Goal: Task Accomplishment & Management: Use online tool/utility

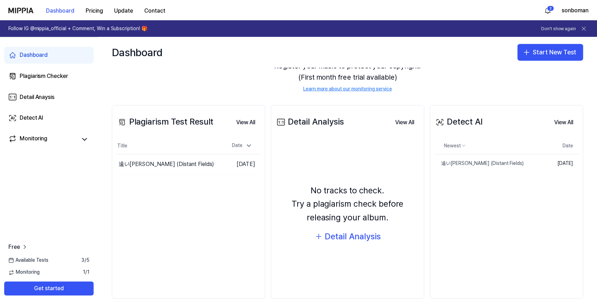
scroll to position [53, 0]
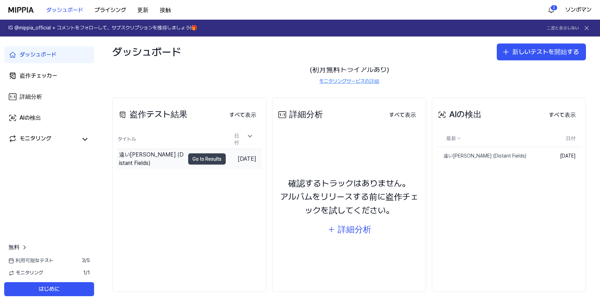
click at [194, 155] on button "Go to Results" at bounding box center [207, 158] width 38 height 11
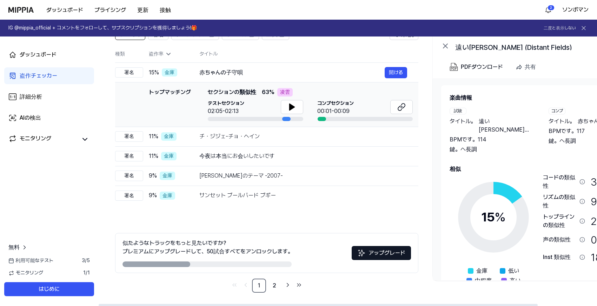
scroll to position [65, 0]
click at [52, 55] on div "ダッシュボード" at bounding box center [38, 55] width 37 height 8
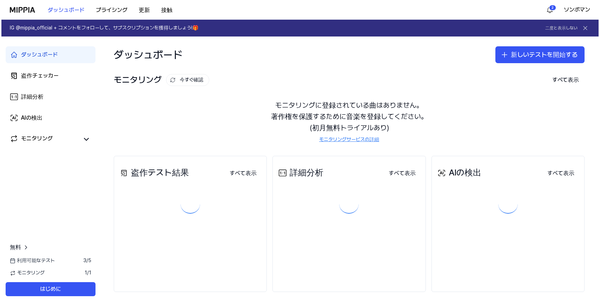
scroll to position [0, 0]
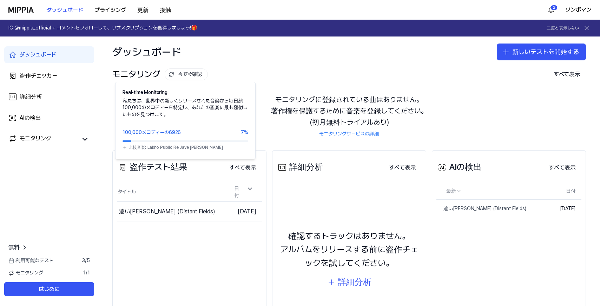
click at [184, 72] on font "今すぐ確認" at bounding box center [190, 74] width 24 height 7
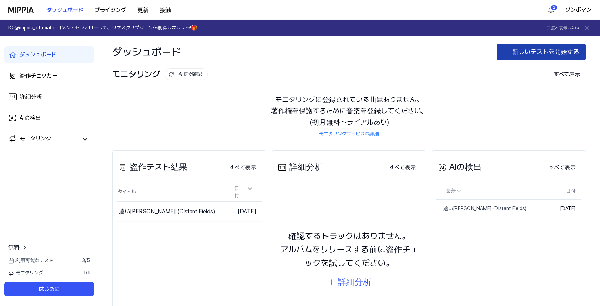
click at [512, 56] on font "新しいテストを開始する" at bounding box center [545, 52] width 67 height 10
drag, startPoint x: 460, startPoint y: 60, endPoint x: 516, endPoint y: 53, distance: 56.6
click at [516, 53] on font "新しいテストを開始する" at bounding box center [545, 52] width 67 height 10
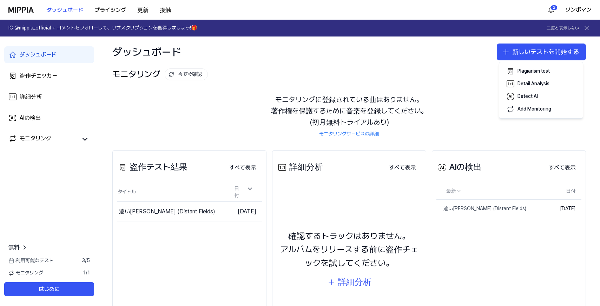
click at [413, 83] on div "モニタリング 今すぐ確認 すべて表示 Monitoring モニタリングに登録されている曲はありません。 著作権を保護するために音楽を登録してください。 (初…" at bounding box center [349, 101] width 502 height 69
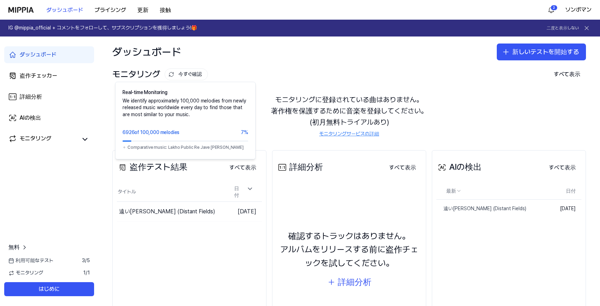
click at [191, 74] on font "今すぐ確認" at bounding box center [190, 74] width 24 height 7
click at [169, 75] on icon at bounding box center [172, 75] width 6 height 6
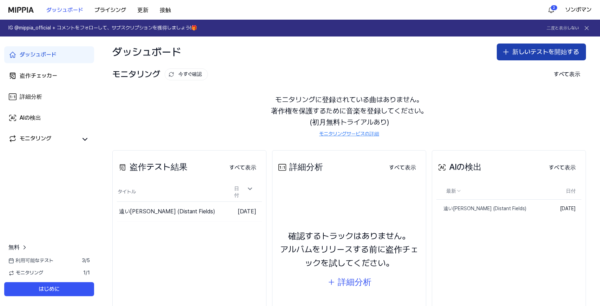
click at [532, 55] on font "新しいテストを開始する" at bounding box center [545, 52] width 67 height 10
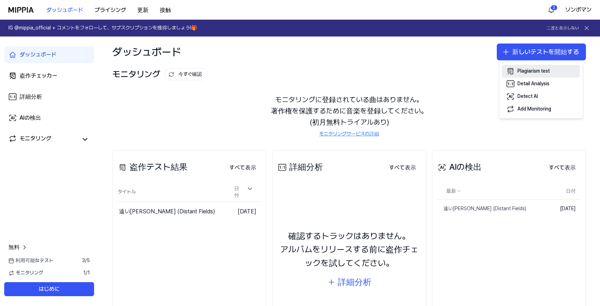
click at [542, 71] on div "Plagiarism test" at bounding box center [534, 71] width 32 height 7
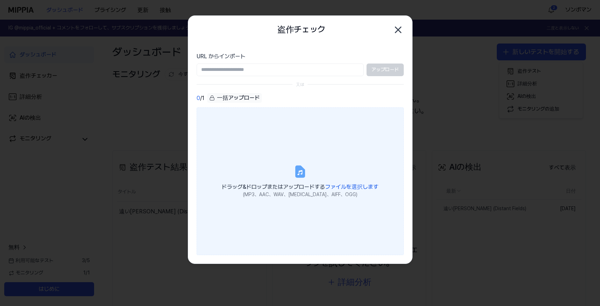
click at [300, 191] on div "(MP3、AAC、WAV、FLAC、AIFF、OGG)" at bounding box center [300, 194] width 157 height 7
click at [0, 0] on input "ドラッグ&ドロップまたはアップロードする ファイルを選択します (MP3、AAC、WAV、FLAC、AIFF、OGG)" at bounding box center [0, 0] width 0 height 0
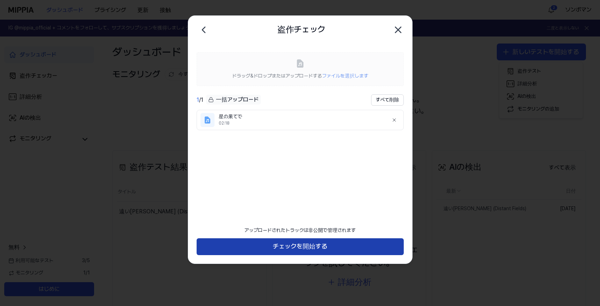
click at [331, 245] on button "チェックを開始する" at bounding box center [300, 246] width 207 height 17
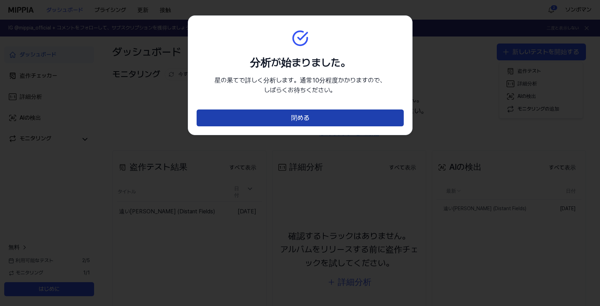
click at [334, 120] on button "閉める" at bounding box center [300, 118] width 207 height 17
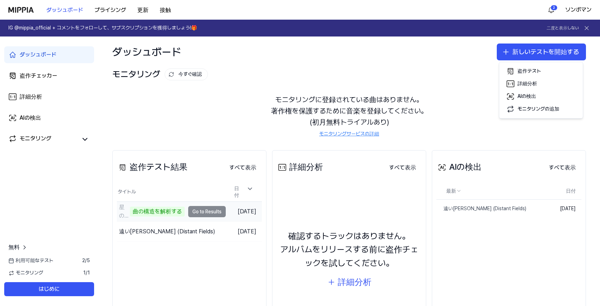
click at [209, 210] on td "星の果てで 曲の構造を解析する Go to Results" at bounding box center [171, 212] width 109 height 20
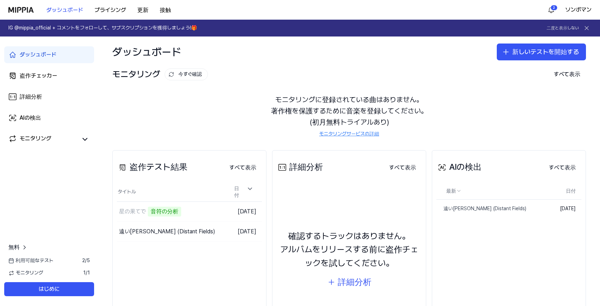
click at [55, 195] on div "ダッシュボード 盗作チェッカー 詳細分析 AIの検出 モニタリング 無料 利用可能なテスト 2 / 5 モニタリング 1 / 1 はじめに" at bounding box center [49, 172] width 98 height 270
click at [188, 229] on button "Go to Results" at bounding box center [207, 231] width 38 height 11
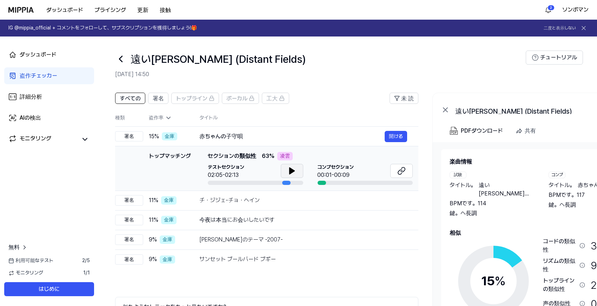
click at [296, 171] on icon at bounding box center [292, 171] width 8 height 8
click at [122, 61] on icon at bounding box center [120, 59] width 3 height 6
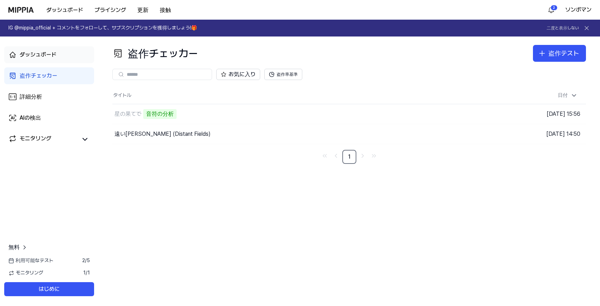
click at [32, 61] on link "ダッシュボード" at bounding box center [49, 54] width 90 height 17
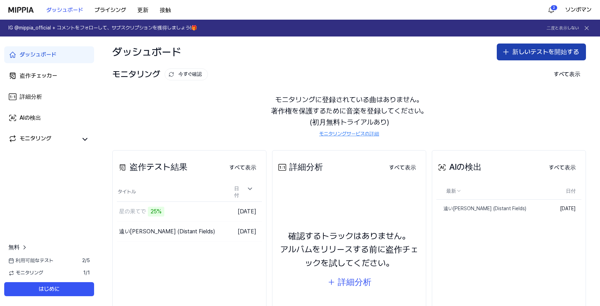
click at [529, 48] on font "新しいテストを開始する" at bounding box center [545, 52] width 67 height 10
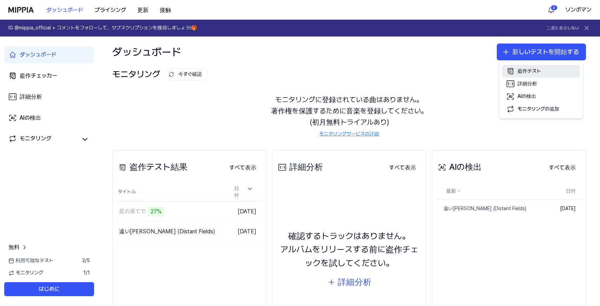
click at [525, 68] on div "盗作テスト" at bounding box center [530, 71] width 24 height 7
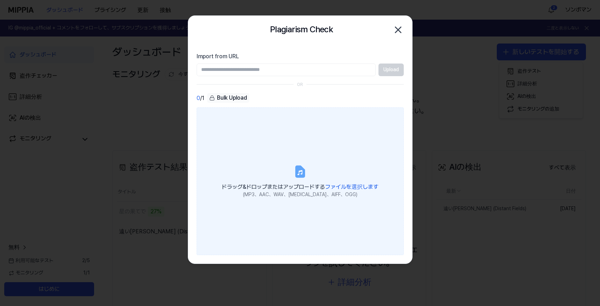
click at [291, 185] on span "ドラッグ&ドロップまたはアップロードする ファイルを選択します" at bounding box center [300, 187] width 157 height 7
click at [0, 0] on input "ドラッグ&ドロップまたはアップロードする ファイルを選択します (MP3、AAC、WAV、FLAC、AIFF、OGG)" at bounding box center [0, 0] width 0 height 0
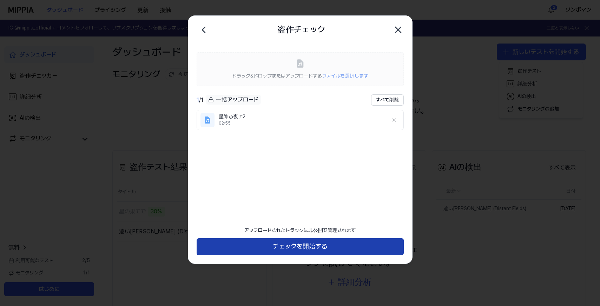
click at [309, 246] on button "チェックを開始する" at bounding box center [300, 246] width 207 height 17
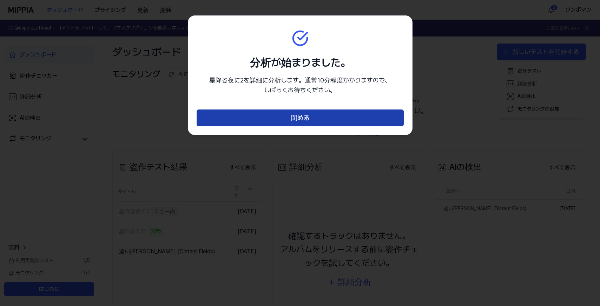
click at [340, 113] on button "閉める" at bounding box center [300, 118] width 207 height 17
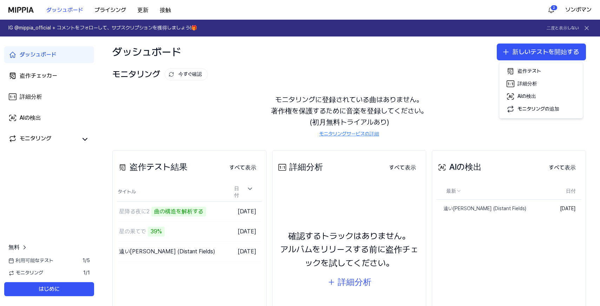
click at [478, 55] on div "ダッシュボード 新しいテストを開始する" at bounding box center [349, 52] width 502 height 31
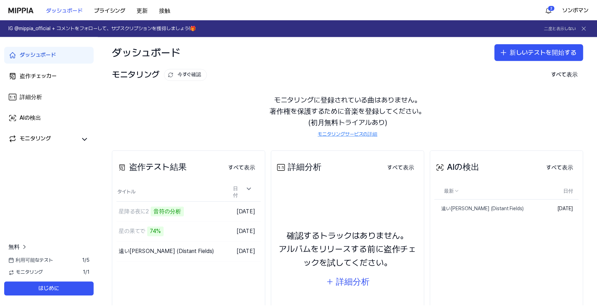
scroll to position [35, 0]
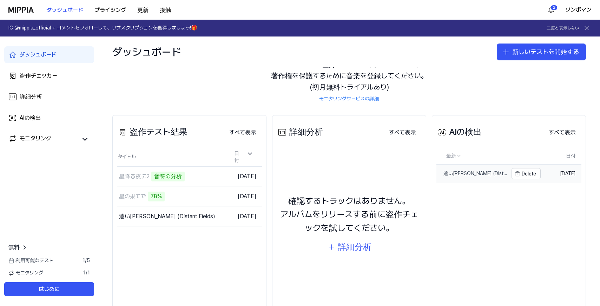
click at [452, 172] on div "遠い野原 (Distant Fields)" at bounding box center [473, 173] width 72 height 7
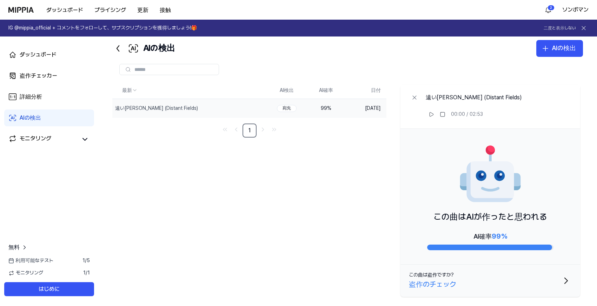
scroll to position [22, 0]
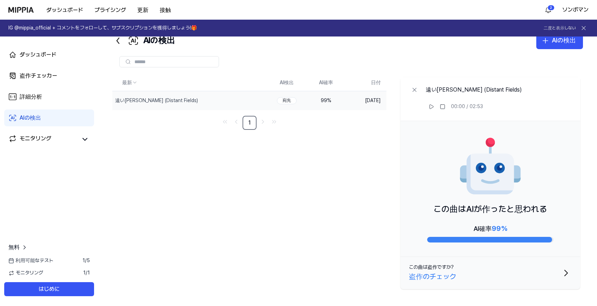
click at [451, 274] on div "盗作のチェック" at bounding box center [432, 276] width 47 height 11
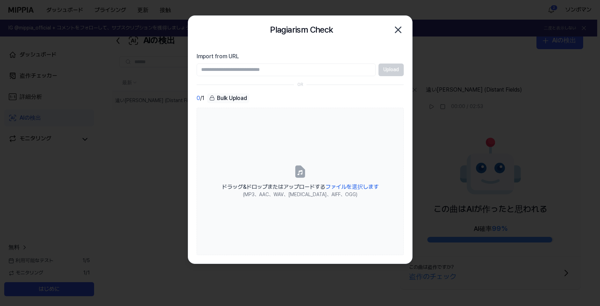
click at [397, 31] on icon "button" at bounding box center [399, 30] width 6 height 6
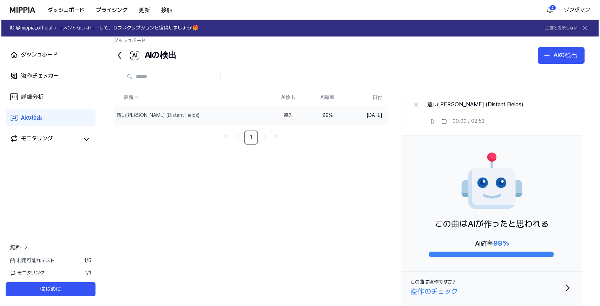
scroll to position [0, 0]
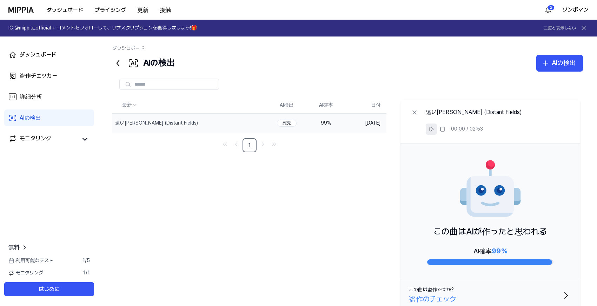
click at [432, 130] on icon at bounding box center [432, 129] width 6 height 6
click at [362, 74] on div at bounding box center [347, 84] width 471 height 25
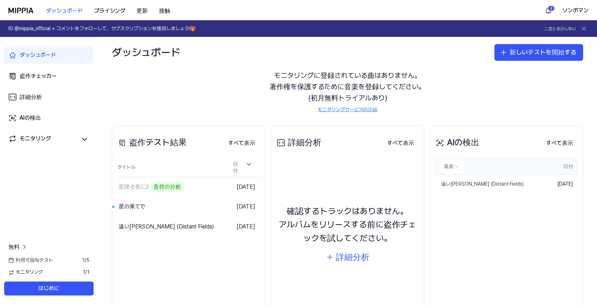
scroll to position [53, 0]
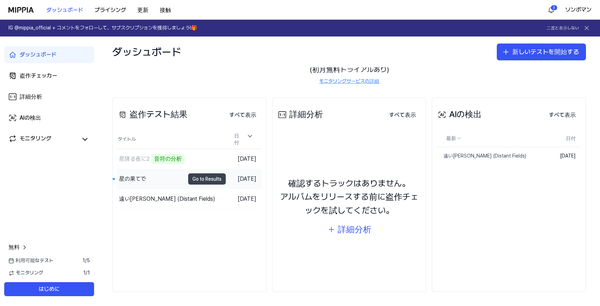
click at [188, 178] on button "Go to Results" at bounding box center [207, 179] width 38 height 11
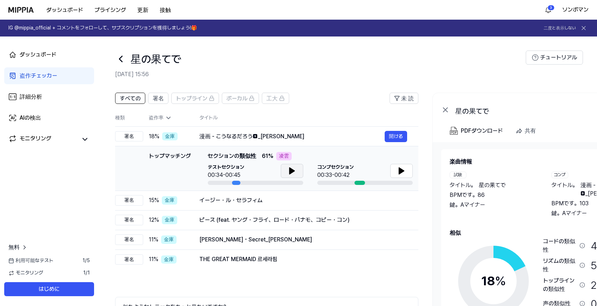
click at [294, 170] on icon at bounding box center [292, 171] width 8 height 8
drag, startPoint x: 293, startPoint y: 171, endPoint x: 355, endPoint y: 171, distance: 61.8
click at [296, 171] on icon at bounding box center [292, 171] width 8 height 8
click at [395, 171] on button at bounding box center [402, 171] width 22 height 14
click at [401, 172] on icon at bounding box center [400, 171] width 1 height 6
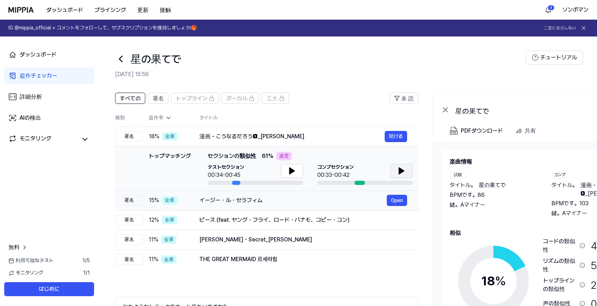
click at [255, 200] on div "イージー・ル・セラフィム" at bounding box center [294, 200] width 188 height 8
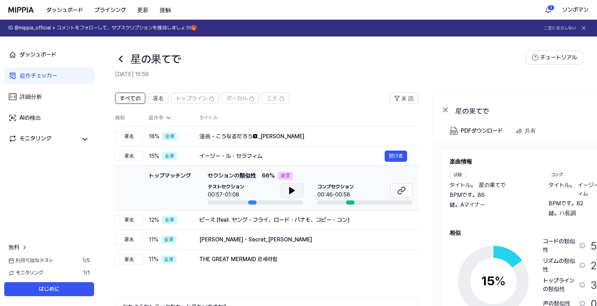
click at [291, 194] on icon at bounding box center [292, 191] width 8 height 8
click at [292, 191] on icon at bounding box center [292, 191] width 8 height 8
click at [399, 191] on icon at bounding box center [400, 192] width 4 height 5
click at [218, 222] on div "ピース (feat. ヤング・フライ、ロード・パナモ、コピー・コン)" at bounding box center [294, 220] width 188 height 8
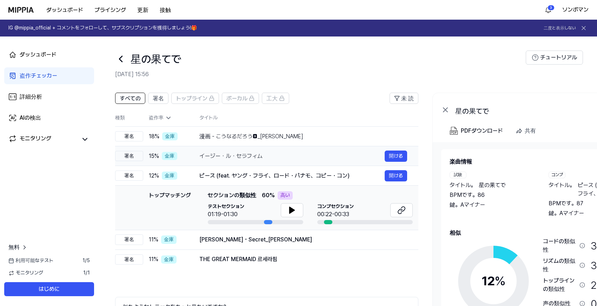
click at [282, 152] on div "イージー・ル・セラフィム" at bounding box center [292, 156] width 185 height 8
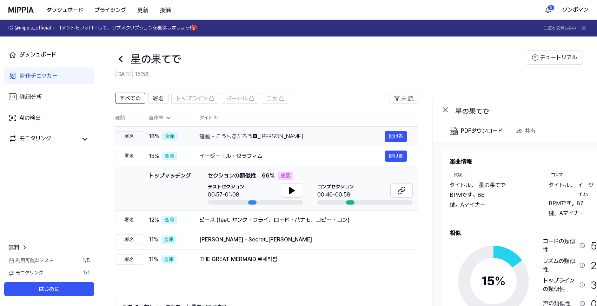
click at [302, 141] on div "漫画 - こうなるだろう_Kimチョンミン 開ける" at bounding box center [304, 136] width 208 height 11
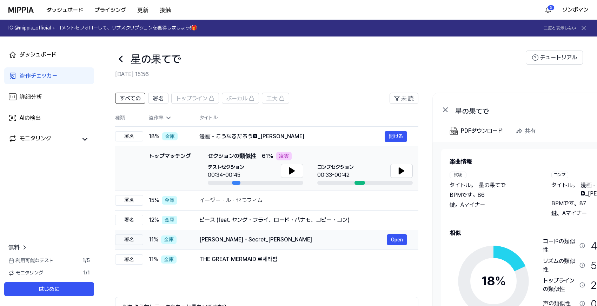
click at [234, 231] on td "葛藤 - Secret_Kim・ジョンミン Open" at bounding box center [303, 240] width 230 height 20
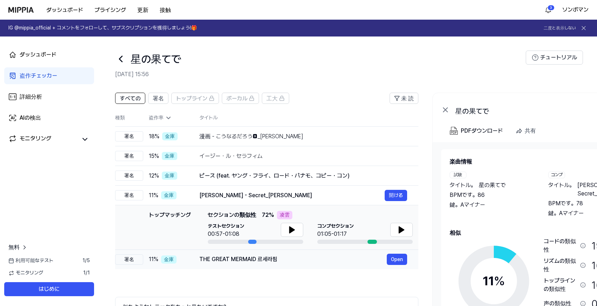
click at [258, 263] on div "THE GREAT MERMAID 르세라핌" at bounding box center [294, 259] width 188 height 8
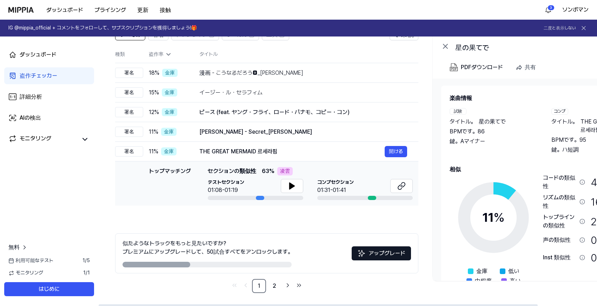
scroll to position [65, 0]
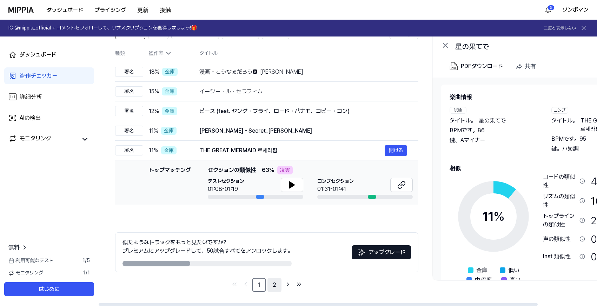
click at [272, 283] on link "2" at bounding box center [275, 285] width 14 height 14
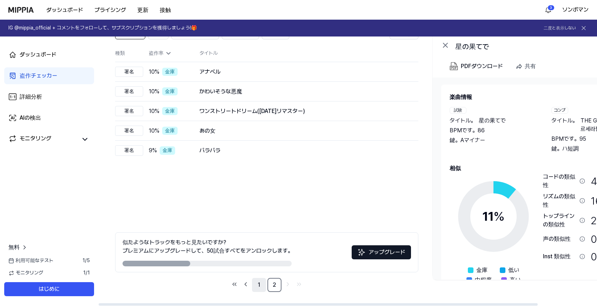
click at [256, 287] on link "1" at bounding box center [259, 285] width 14 height 14
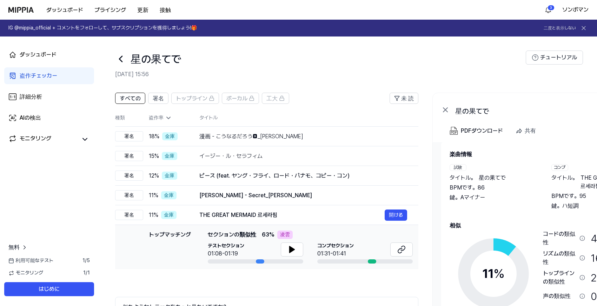
scroll to position [30, 0]
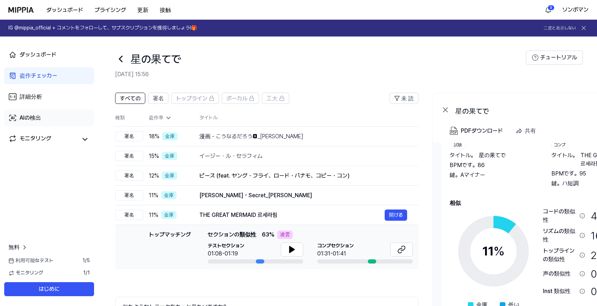
click at [37, 115] on div "AIの検出" at bounding box center [30, 118] width 21 height 8
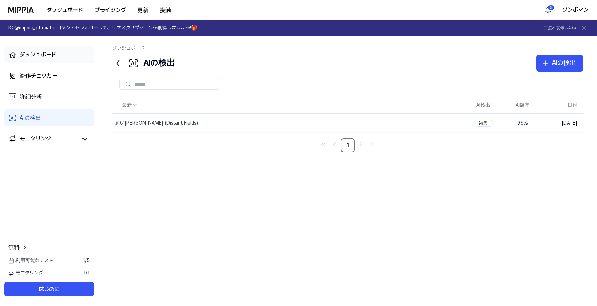
click at [35, 59] on link "ダッシュボード" at bounding box center [49, 54] width 90 height 17
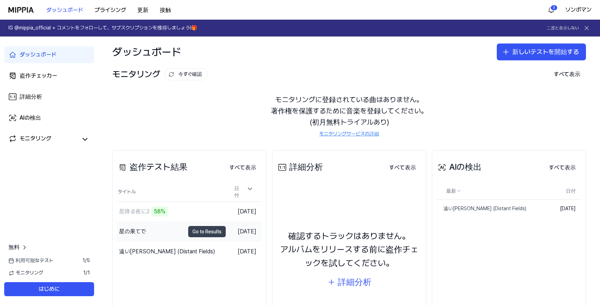
click at [208, 228] on button "Go to Results" at bounding box center [207, 231] width 38 height 11
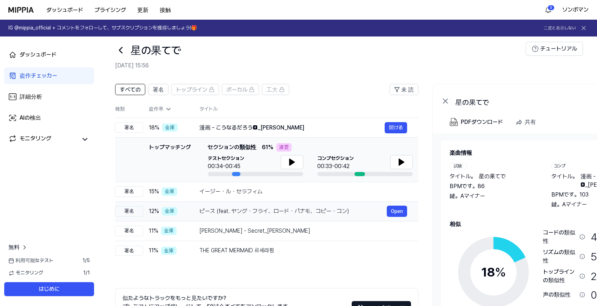
scroll to position [0, 0]
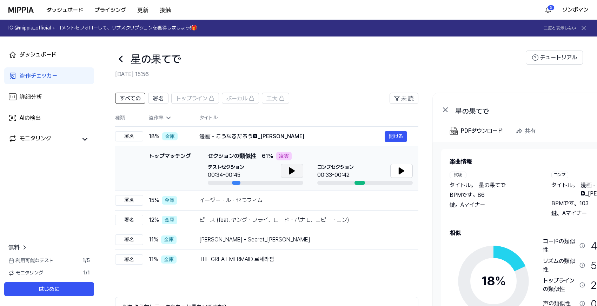
click at [292, 174] on icon at bounding box center [292, 171] width 8 height 8
click at [291, 174] on icon at bounding box center [290, 171] width 1 height 6
click at [270, 198] on div "イージー・ル・セラフィム" at bounding box center [293, 200] width 188 height 8
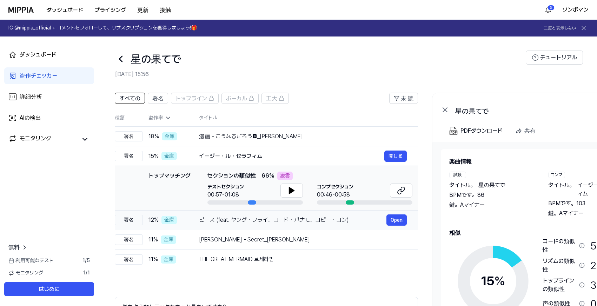
click at [266, 226] on div "ピース (feat. ヤング・フライ、ロード・パナモ、コピー・コン) Open" at bounding box center [303, 220] width 208 height 11
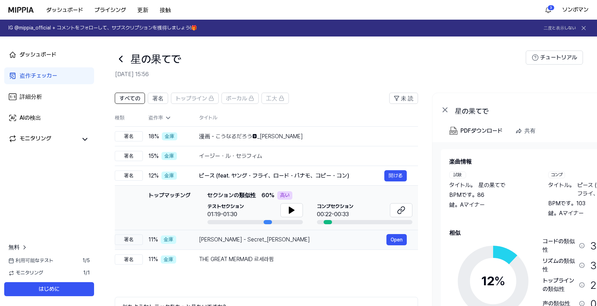
click at [273, 245] on div "葛藤 - Secret_Kim・ジョンミン Open" at bounding box center [303, 239] width 208 height 11
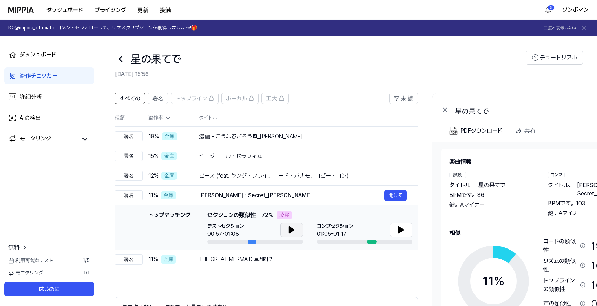
click at [288, 232] on icon at bounding box center [292, 230] width 8 height 8
drag, startPoint x: 289, startPoint y: 231, endPoint x: 374, endPoint y: 228, distance: 84.4
click at [294, 231] on icon at bounding box center [292, 230] width 8 height 8
click at [400, 231] on icon at bounding box center [401, 230] width 5 height 6
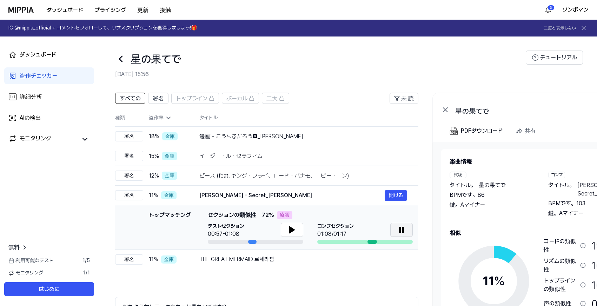
click at [402, 230] on icon at bounding box center [402, 230] width 8 height 8
click at [251, 177] on div "ピース (feat. ヤング・フライ、ロード・パナモ、コピー・コン)" at bounding box center [292, 176] width 185 height 8
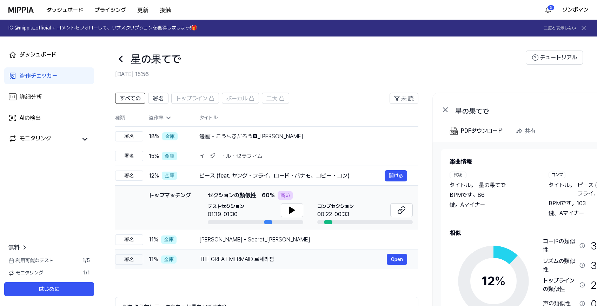
click at [246, 261] on div "THE GREAT MERMAID 르세라핌" at bounding box center [294, 259] width 188 height 8
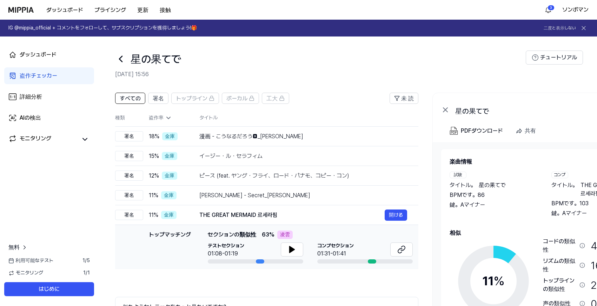
scroll to position [65, 0]
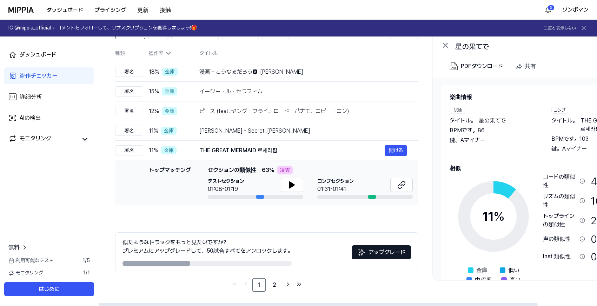
click at [558, 66] on div "PDFダウンロード 共有" at bounding box center [541, 68] width 217 height 18
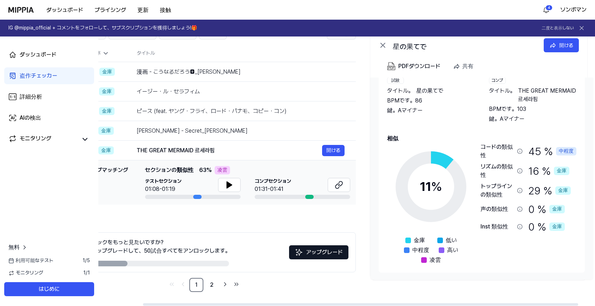
scroll to position [0, 70]
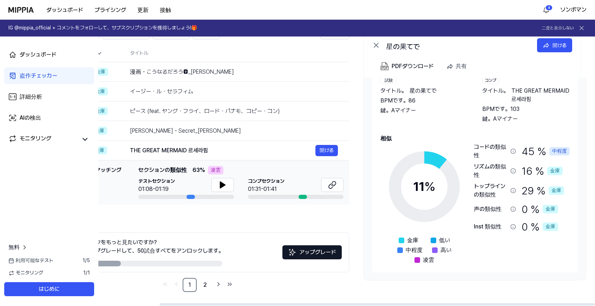
drag, startPoint x: 403, startPoint y: 305, endPoint x: 463, endPoint y: 301, distance: 60.2
click at [465, 305] on div at bounding box center [376, 304] width 435 height 2
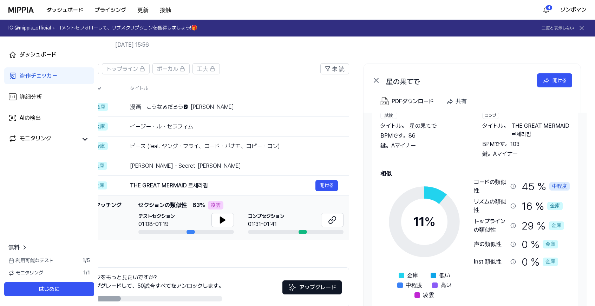
scroll to position [65, 0]
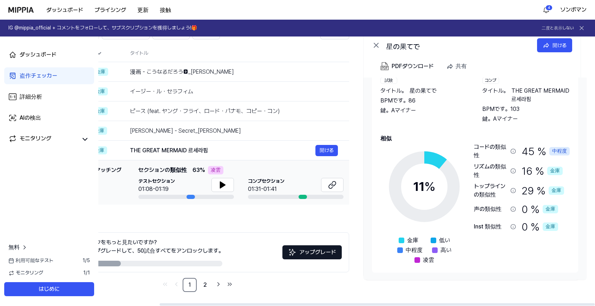
click at [423, 194] on font "11" at bounding box center [418, 186] width 11 height 15
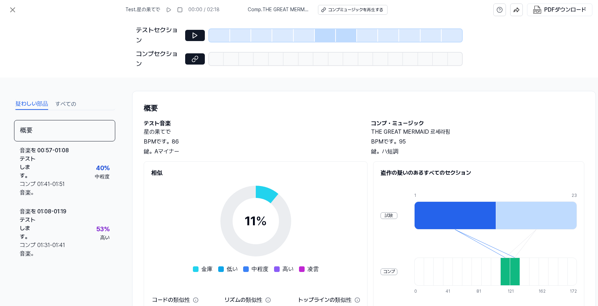
scroll to position [0, 0]
click at [189, 33] on button at bounding box center [195, 35] width 20 height 11
click at [192, 35] on icon at bounding box center [194, 35] width 7 height 7
click at [344, 11] on div "コンプミュージックを再生する" at bounding box center [355, 10] width 55 height 6
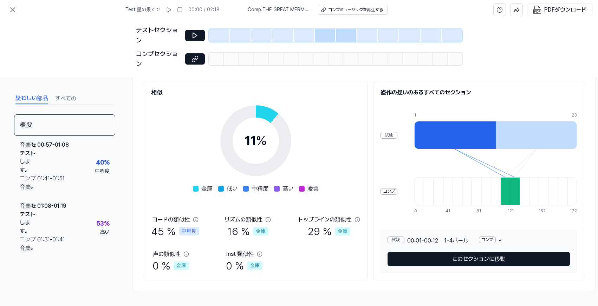
scroll to position [84, 0]
click at [14, 11] on icon at bounding box center [13, 10] width 4 height 4
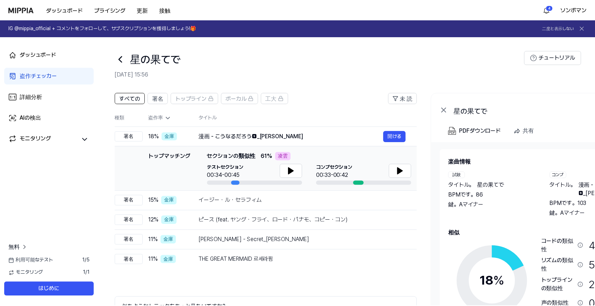
scroll to position [65, 0]
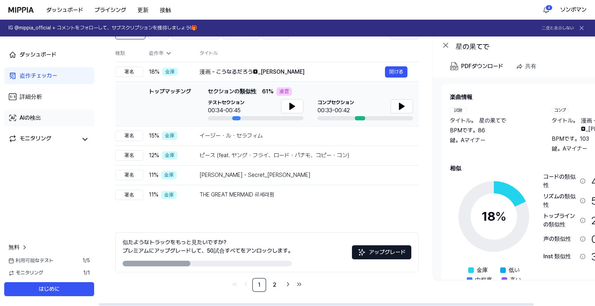
click at [33, 113] on link "AIの検出" at bounding box center [49, 118] width 90 height 17
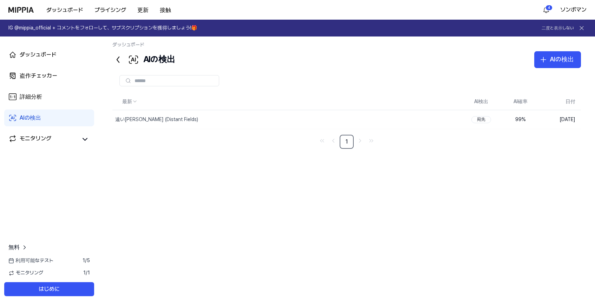
click at [172, 81] on input "text" at bounding box center [175, 81] width 80 height 6
click at [551, 68] on div at bounding box center [346, 80] width 469 height 25
click at [551, 64] on div "AIの検出" at bounding box center [562, 59] width 24 height 10
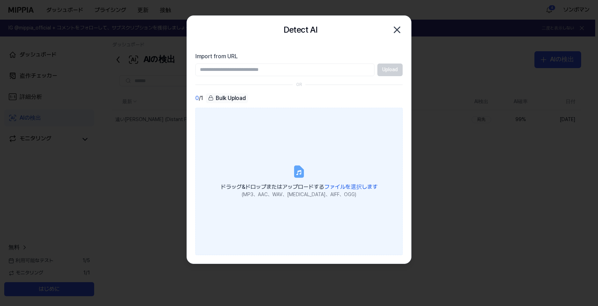
click at [300, 190] on div "ドラッグ&ドロップまたはアップロードする ファイルを選択します" at bounding box center [299, 187] width 157 height 10
click at [0, 0] on input "ドラッグ&ドロップまたはアップロードする ファイルを選択します (MP3、AAC、WAV、FLAC、AIFF、OGG)" at bounding box center [0, 0] width 0 height 0
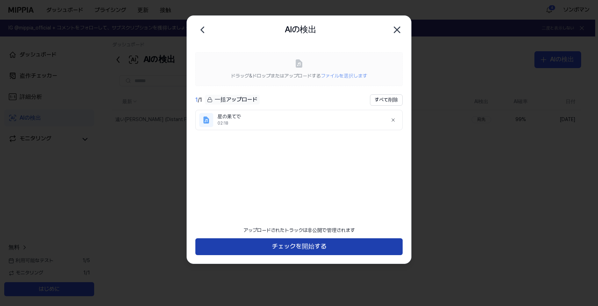
click at [320, 242] on button "チェックを開始する" at bounding box center [298, 246] width 207 height 17
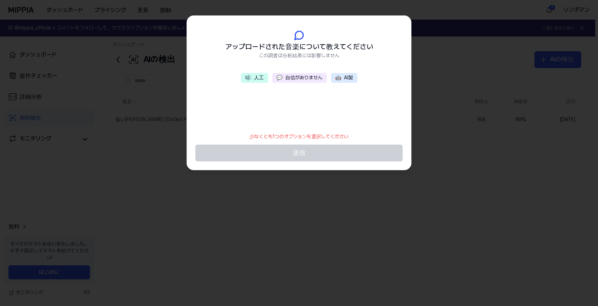
click at [305, 78] on button "💬 自信がありません" at bounding box center [299, 78] width 54 height 10
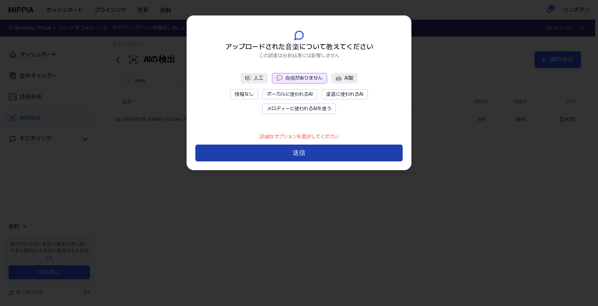
click at [314, 149] on button "送信" at bounding box center [298, 153] width 207 height 17
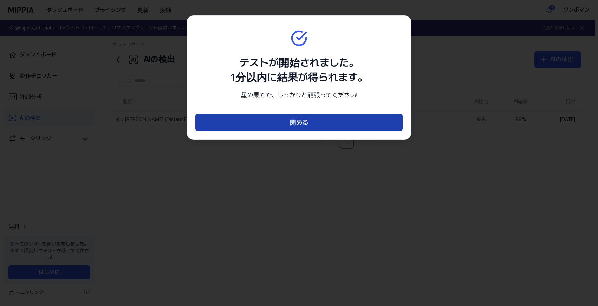
click at [320, 127] on button "閉める" at bounding box center [298, 122] width 207 height 17
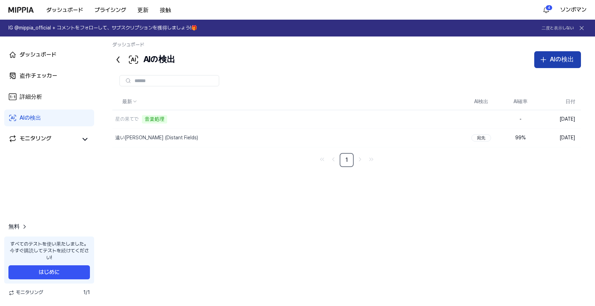
click at [551, 59] on div "AIの検出" at bounding box center [562, 59] width 24 height 10
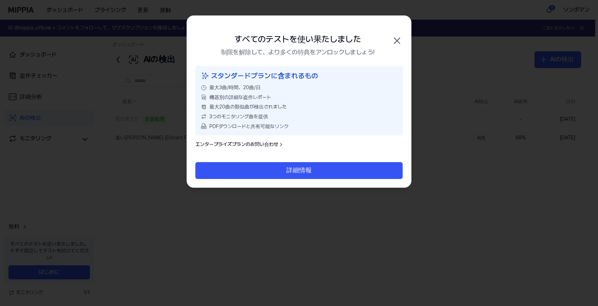
click at [400, 39] on icon "button" at bounding box center [396, 40] width 11 height 11
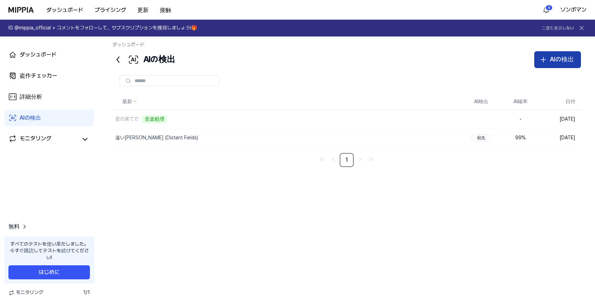
click at [551, 59] on div "AIの検出" at bounding box center [562, 59] width 24 height 10
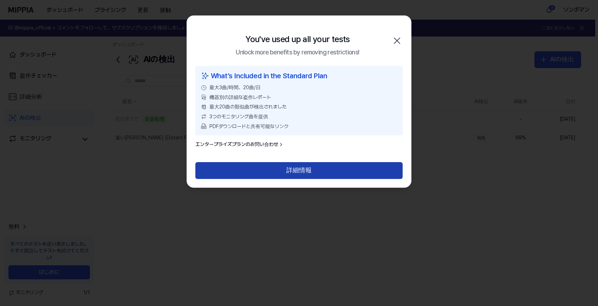
click at [332, 170] on button "詳細情報" at bounding box center [298, 170] width 207 height 17
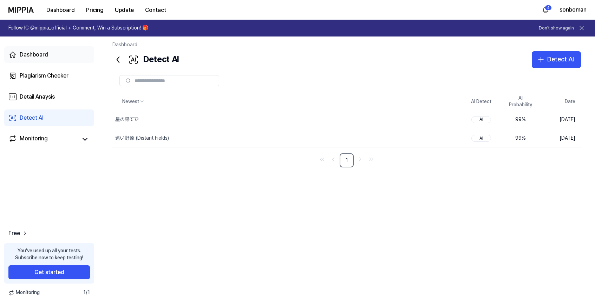
click at [32, 50] on link "Dashboard" at bounding box center [49, 54] width 90 height 17
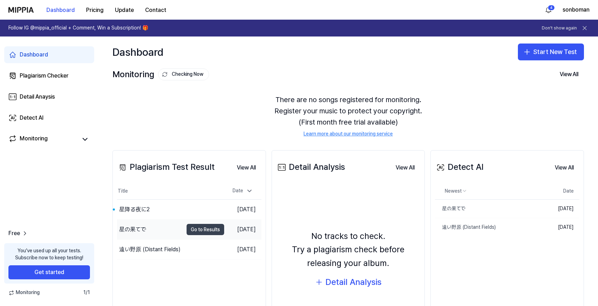
click at [198, 227] on button "Go to Results" at bounding box center [206, 229] width 38 height 11
click at [187, 211] on button "Go to Results" at bounding box center [206, 209] width 38 height 11
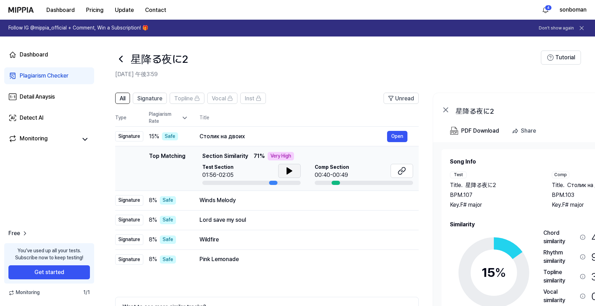
click at [288, 170] on icon at bounding box center [289, 171] width 5 height 6
click at [288, 170] on icon at bounding box center [287, 171] width 1 height 6
click at [400, 171] on icon at bounding box center [402, 171] width 8 height 8
click at [269, 202] on div "Winds Melody" at bounding box center [294, 200] width 188 height 8
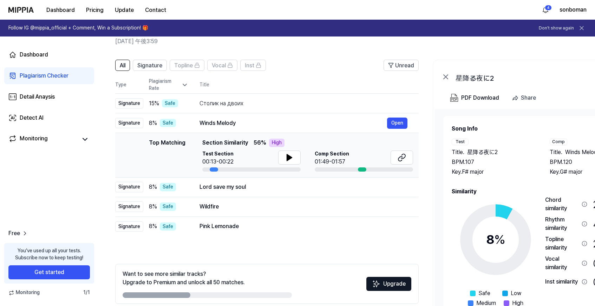
scroll to position [65, 0]
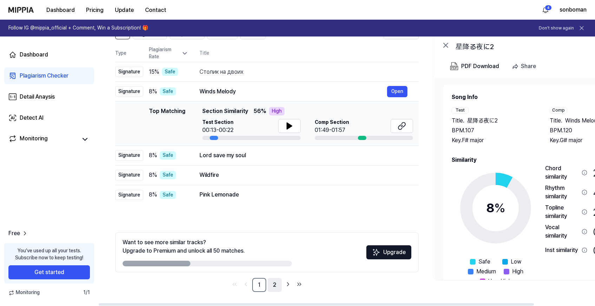
click at [277, 286] on link "2" at bounding box center [275, 285] width 14 height 14
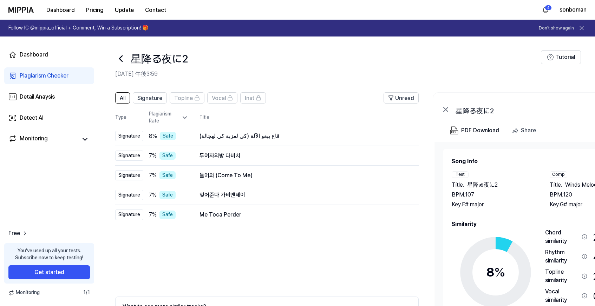
scroll to position [0, 0]
click at [122, 59] on icon at bounding box center [120, 58] width 11 height 11
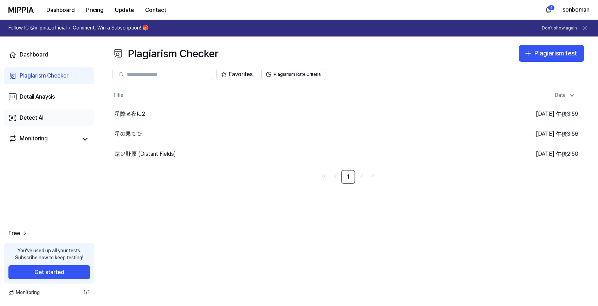
click at [38, 120] on div "Detect AI" at bounding box center [32, 118] width 24 height 8
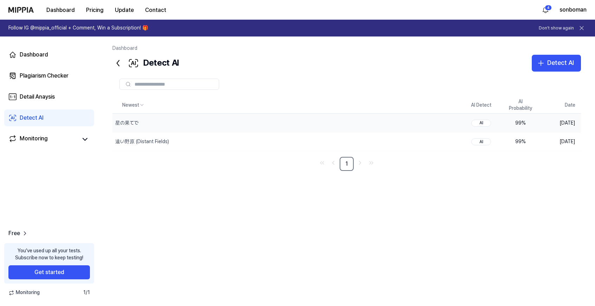
click at [508, 122] on div "99 %" at bounding box center [521, 123] width 28 height 7
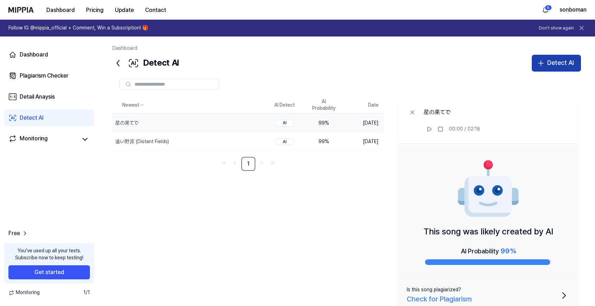
click at [547, 59] on div "Detect AI" at bounding box center [560, 63] width 27 height 10
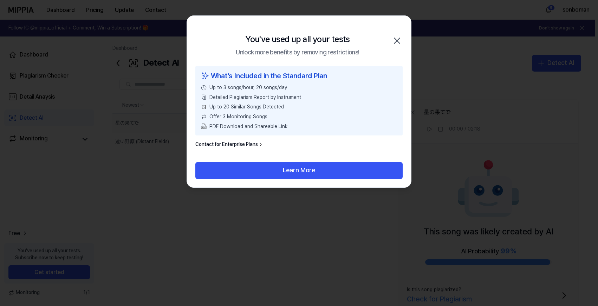
click at [400, 39] on icon "button" at bounding box center [396, 40] width 11 height 11
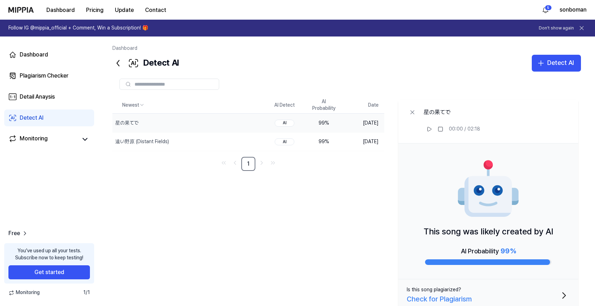
click at [50, 114] on link "Detect AI" at bounding box center [49, 118] width 90 height 17
click at [554, 62] on div "Detect AI" at bounding box center [560, 63] width 27 height 10
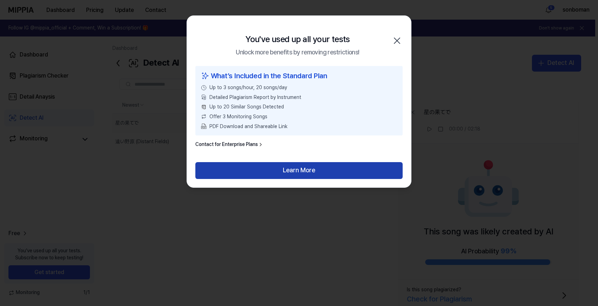
click at [313, 174] on button "Learn More" at bounding box center [298, 170] width 207 height 17
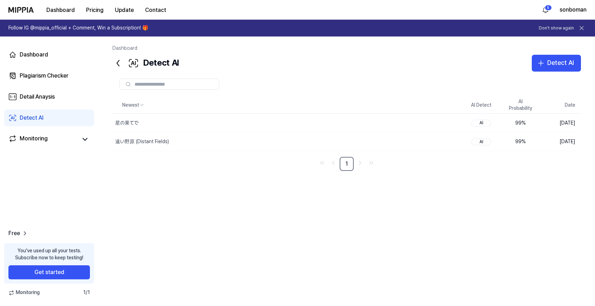
click at [150, 87] on input "text" at bounding box center [175, 84] width 80 height 6
click at [20, 8] on img at bounding box center [20, 10] width 25 height 6
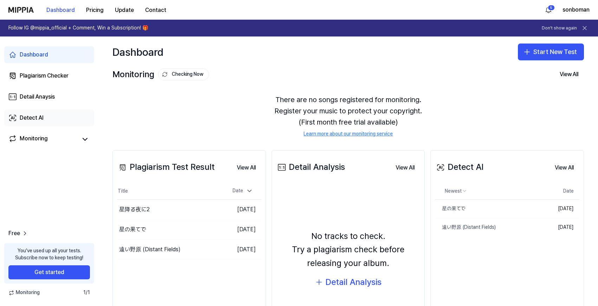
click at [24, 112] on link "Detect AI" at bounding box center [49, 118] width 90 height 17
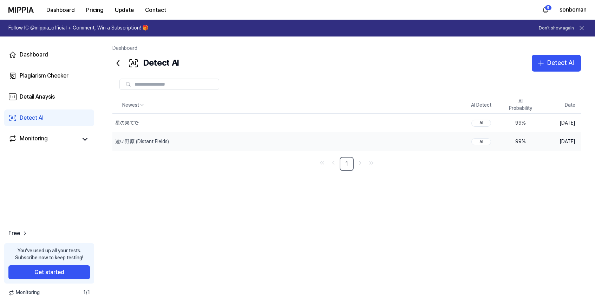
click at [486, 142] on div "AI" at bounding box center [481, 141] width 20 height 7
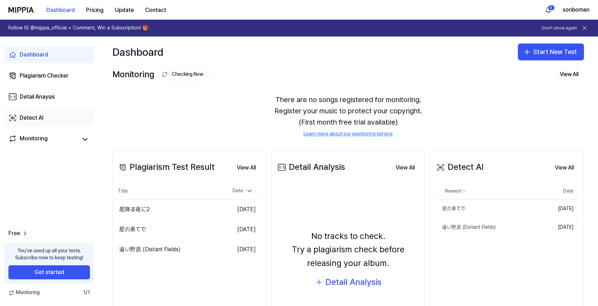
click at [51, 124] on link "Detect AI" at bounding box center [49, 118] width 90 height 17
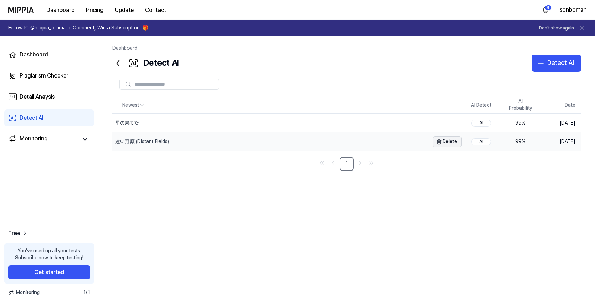
click at [448, 141] on button "Delete" at bounding box center [447, 141] width 28 height 11
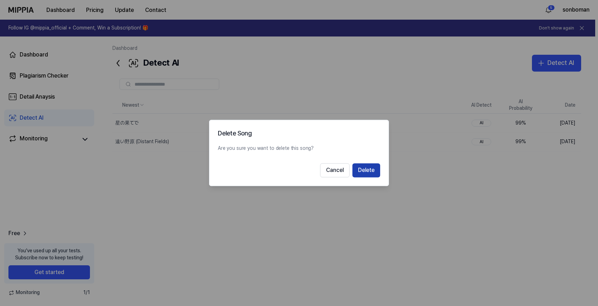
drag, startPoint x: 385, startPoint y: 166, endPoint x: 376, endPoint y: 166, distance: 9.5
click at [376, 166] on div "Delete Song Are you sure you want to delete this song? Cancel Delete" at bounding box center [299, 153] width 180 height 66
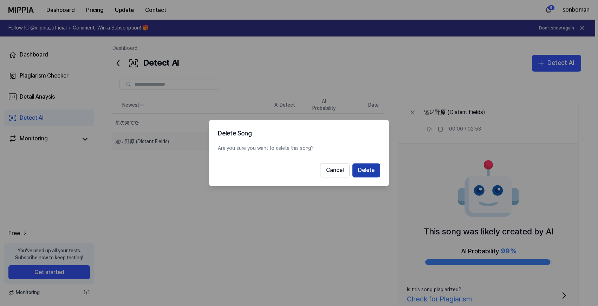
click at [375, 166] on button "Delete" at bounding box center [366, 171] width 28 height 14
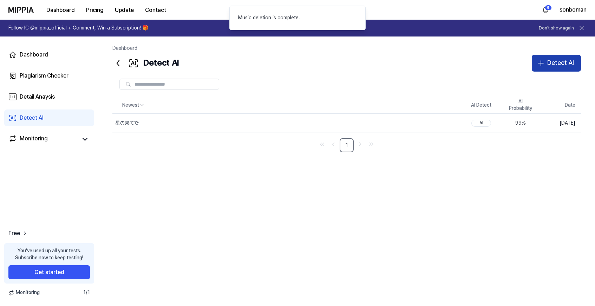
click at [539, 66] on icon "button" at bounding box center [541, 63] width 8 height 8
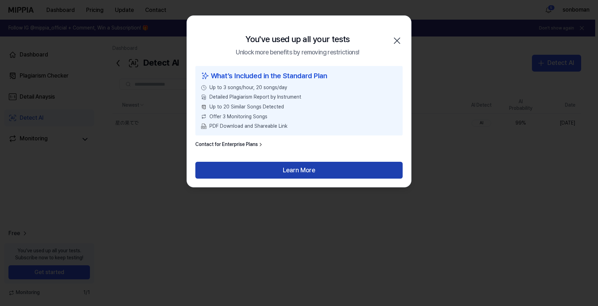
click at [324, 168] on button "Learn More" at bounding box center [298, 170] width 207 height 17
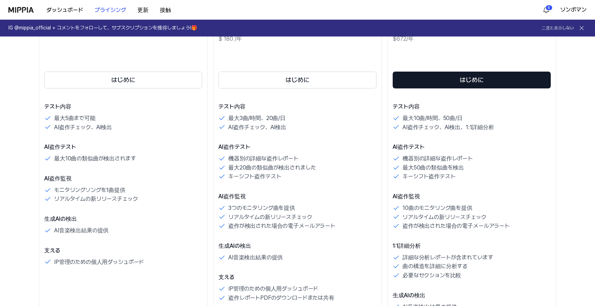
scroll to position [141, 0]
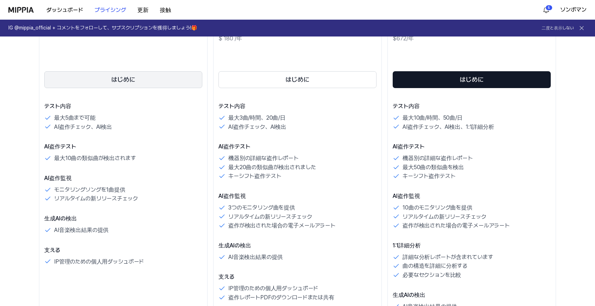
click at [161, 79] on button "はじめに" at bounding box center [123, 79] width 158 height 17
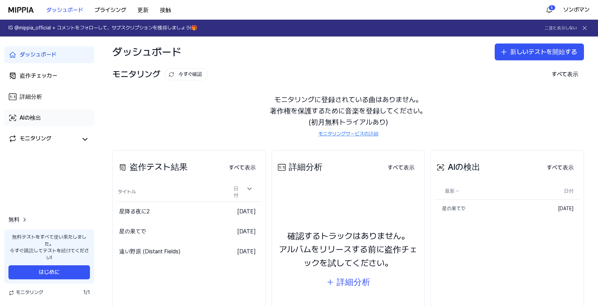
click at [34, 120] on div "AIの検出" at bounding box center [30, 118] width 21 height 8
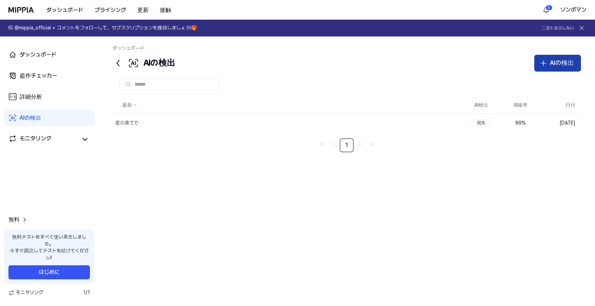
click at [566, 69] on button "AIの検出" at bounding box center [557, 63] width 47 height 17
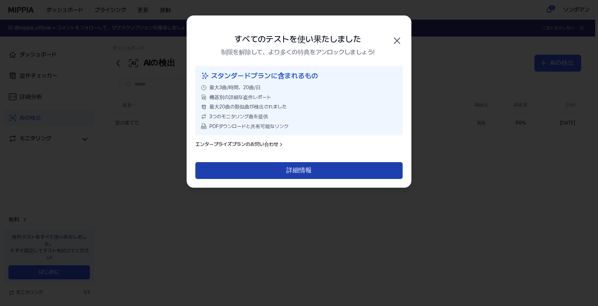
click at [345, 172] on button "詳細情報" at bounding box center [298, 170] width 207 height 17
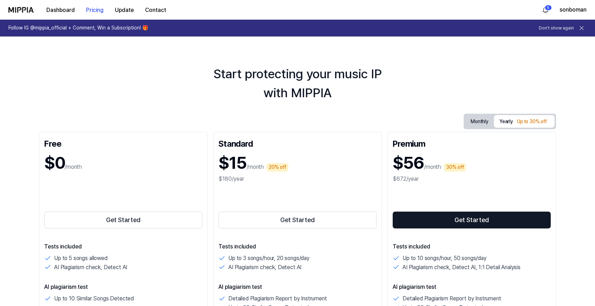
click at [19, 9] on img at bounding box center [20, 10] width 25 height 6
